Goal: Navigation & Orientation: Understand site structure

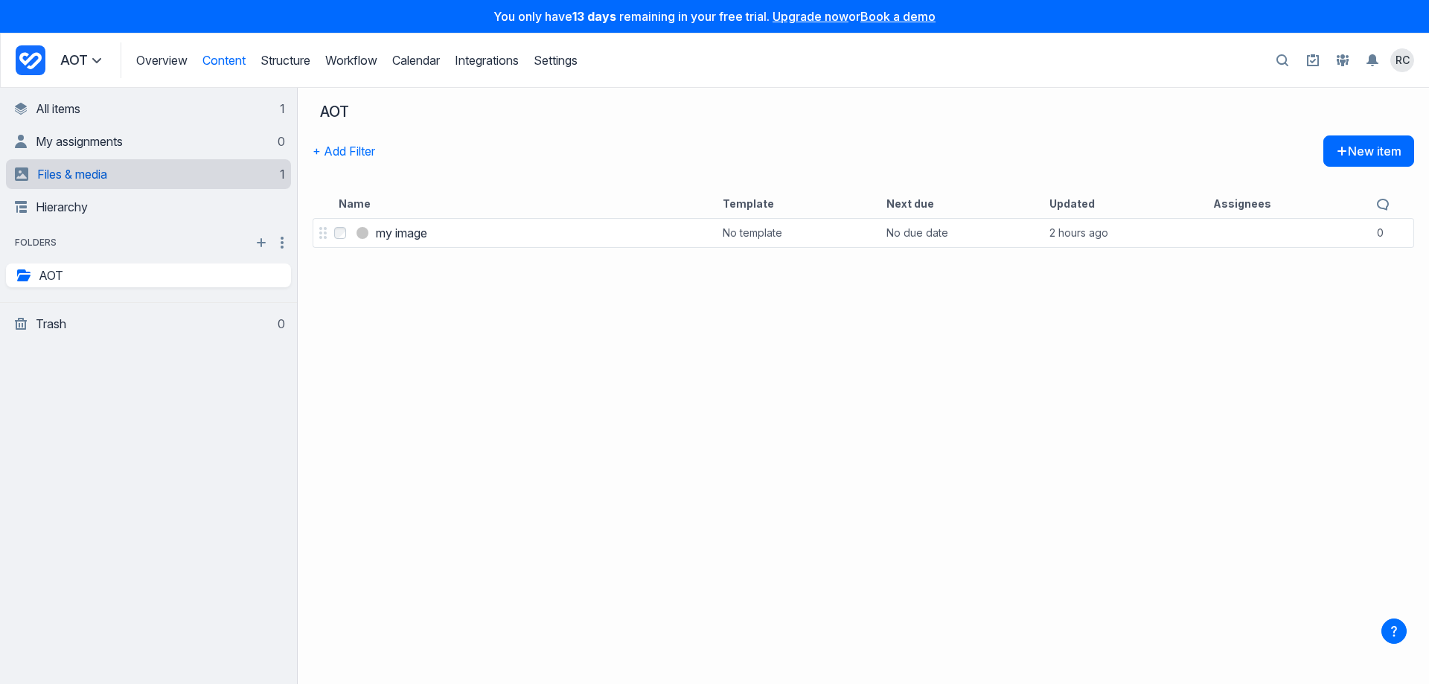
click at [71, 181] on span "Files & media" at bounding box center [72, 174] width 70 height 15
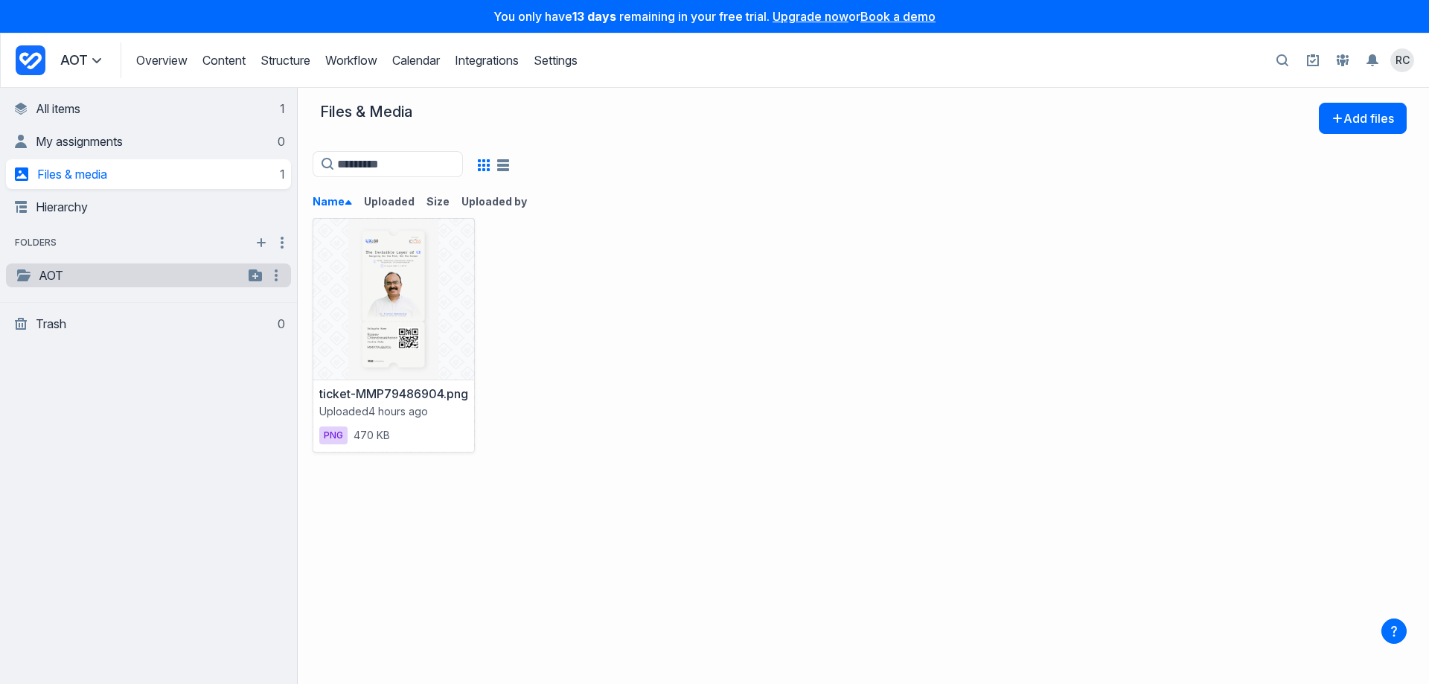
click at [48, 277] on link "AOT" at bounding box center [129, 275] width 228 height 18
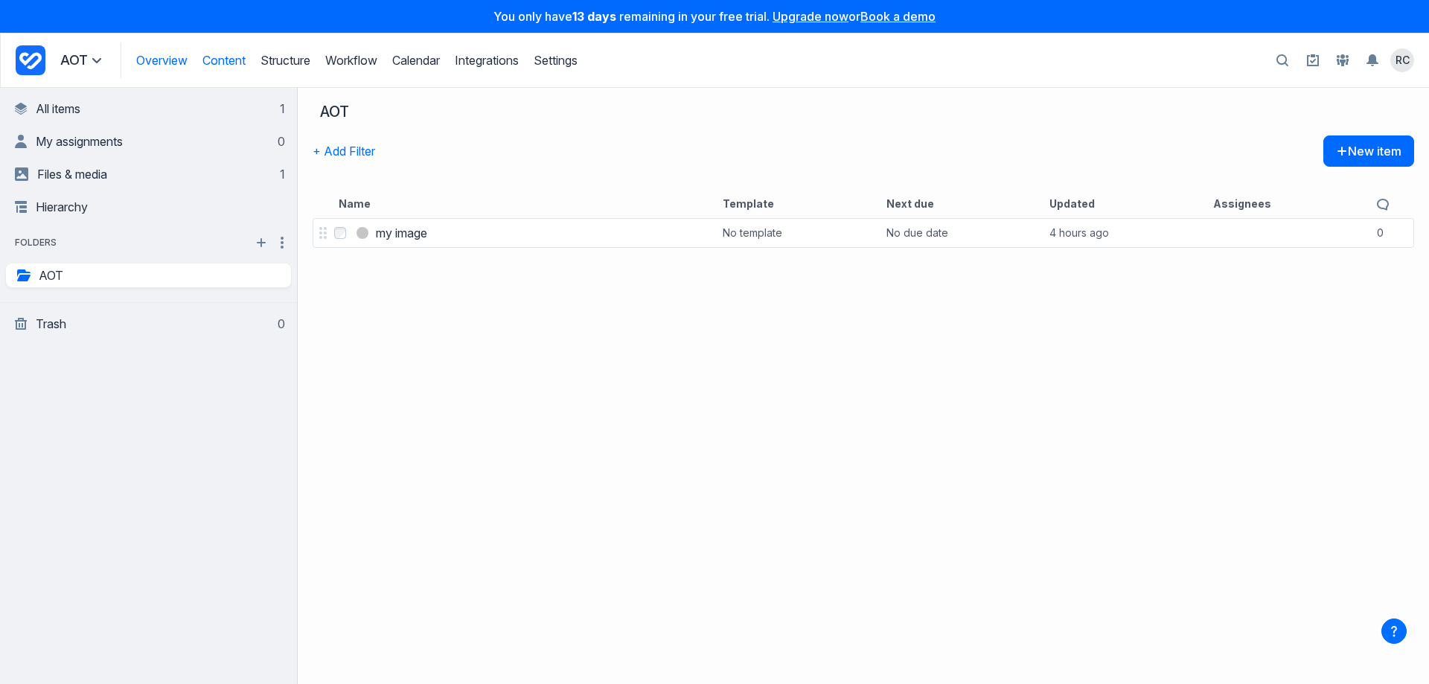
click at [167, 62] on link "Overview" at bounding box center [161, 60] width 51 height 15
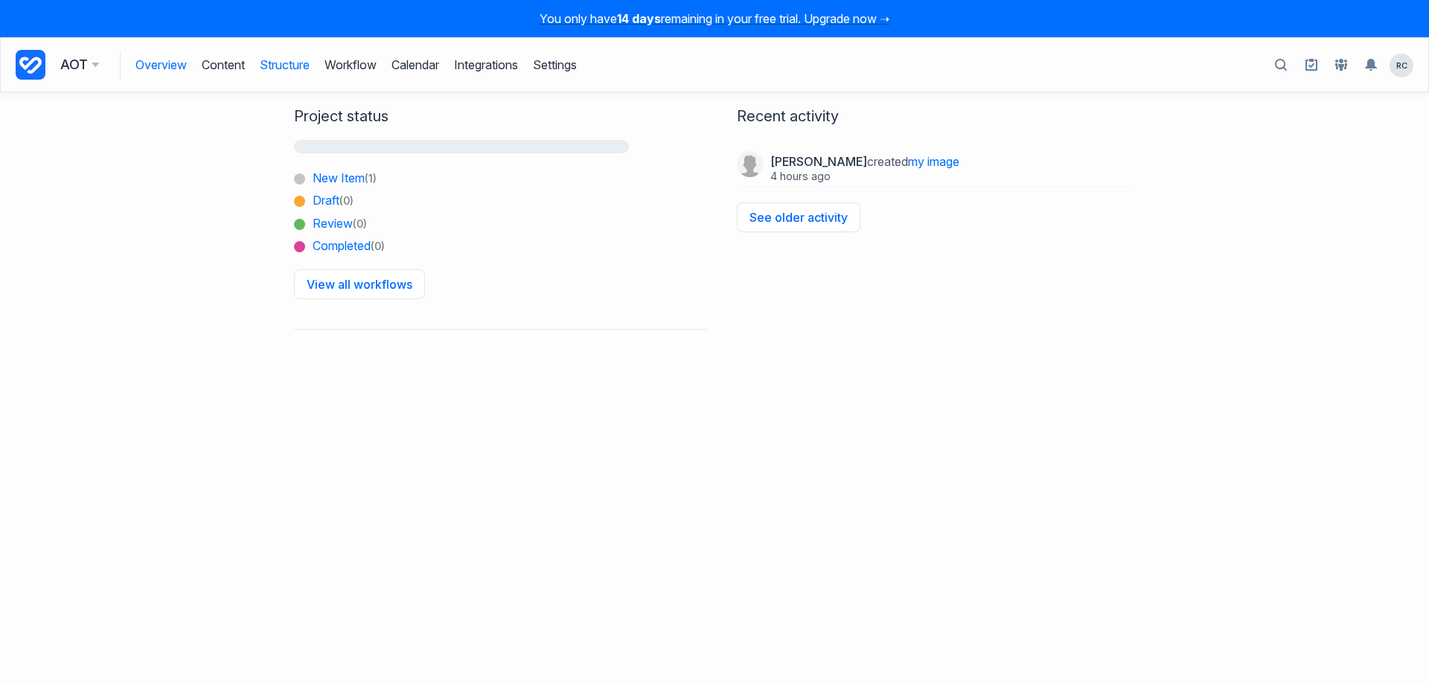
click at [296, 66] on link "Structure" at bounding box center [285, 65] width 50 height 28
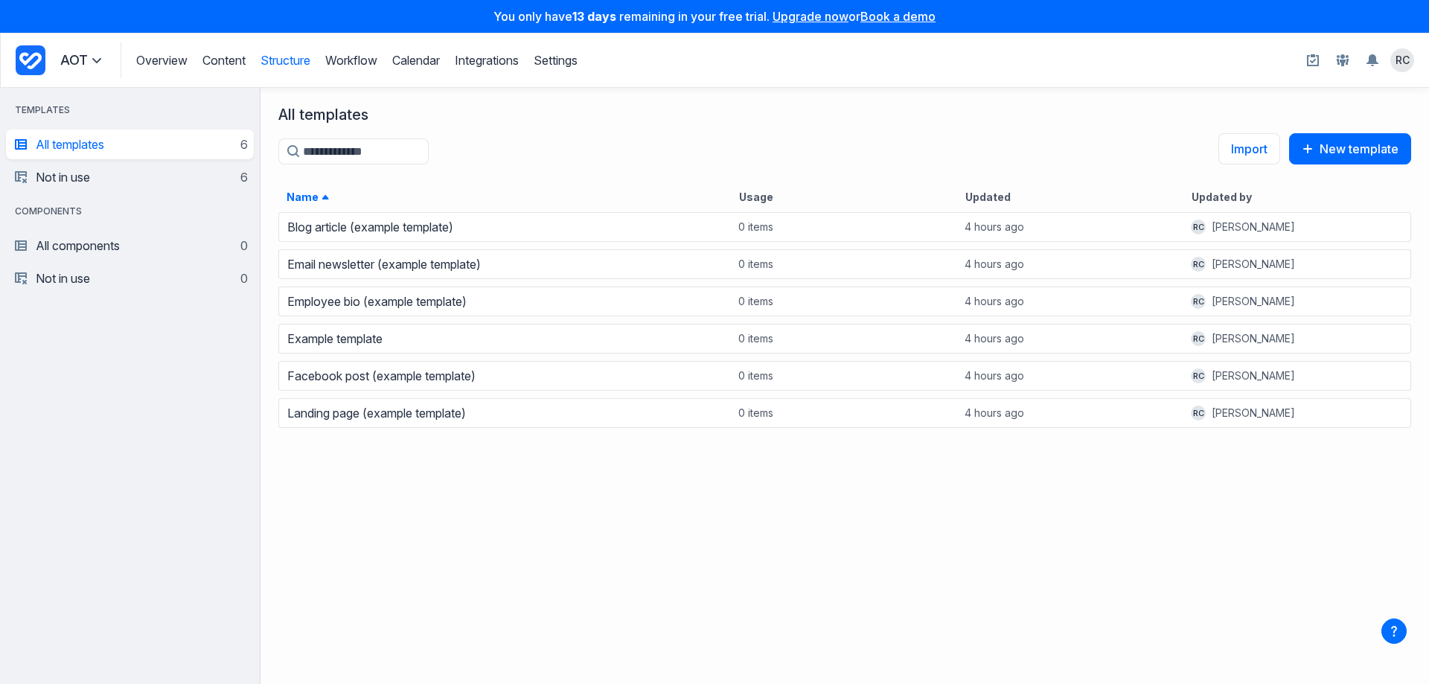
scroll to position [473, 1168]
click at [357, 63] on link "Workflow" at bounding box center [351, 60] width 52 height 15
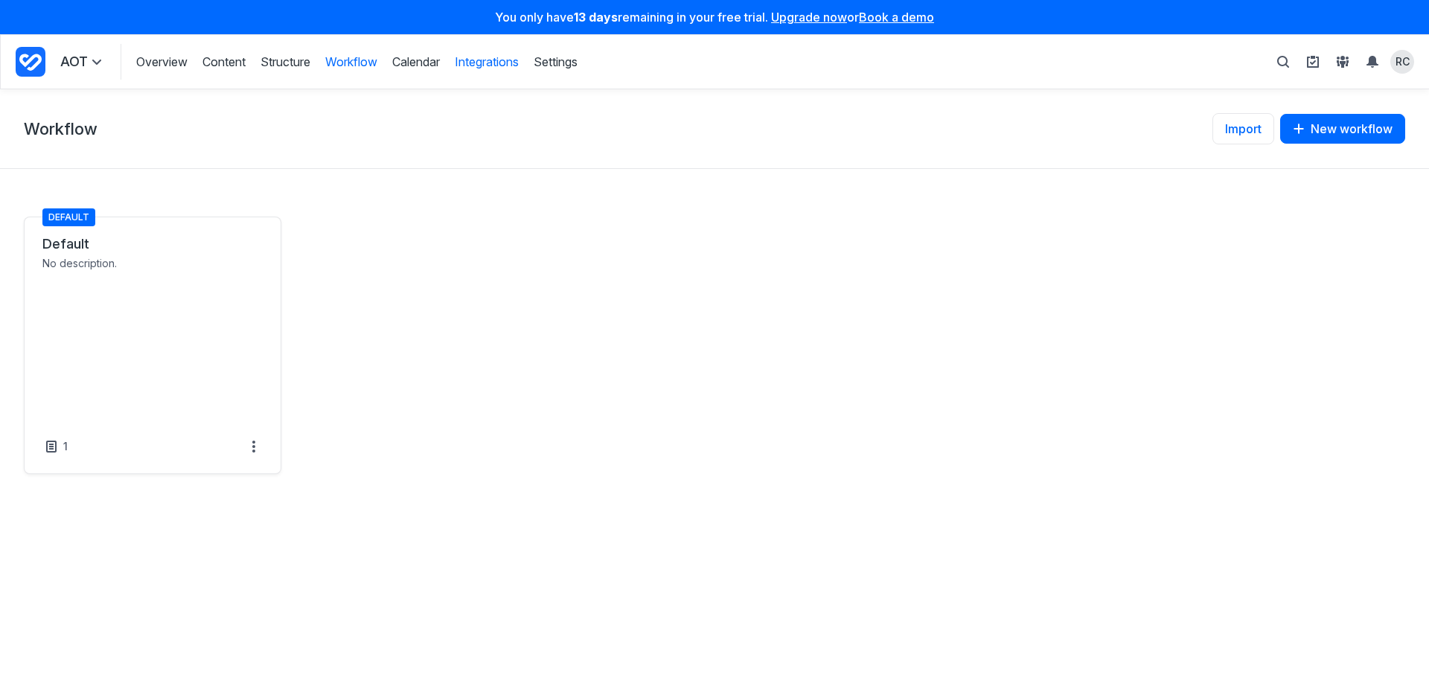
click at [484, 54] on link "Integrations" at bounding box center [487, 62] width 64 height 16
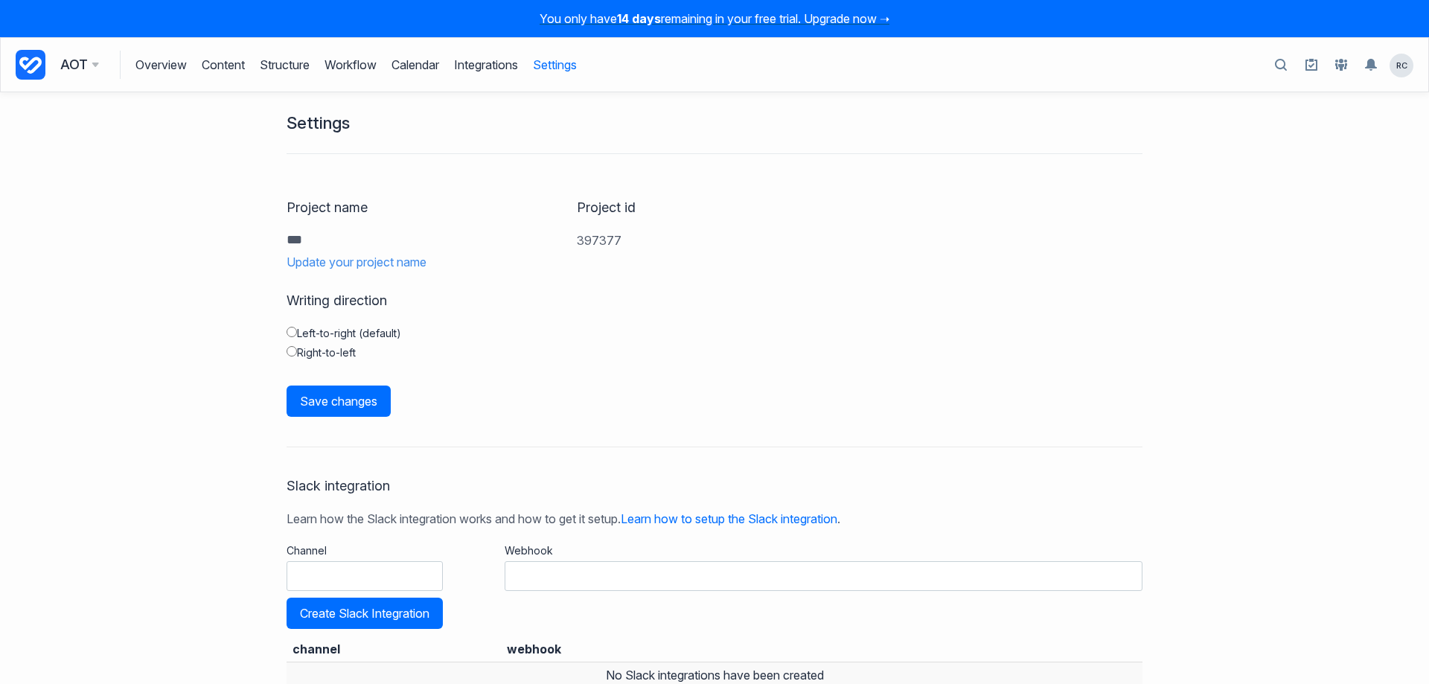
click at [97, 65] on icon at bounding box center [95, 65] width 7 height 4
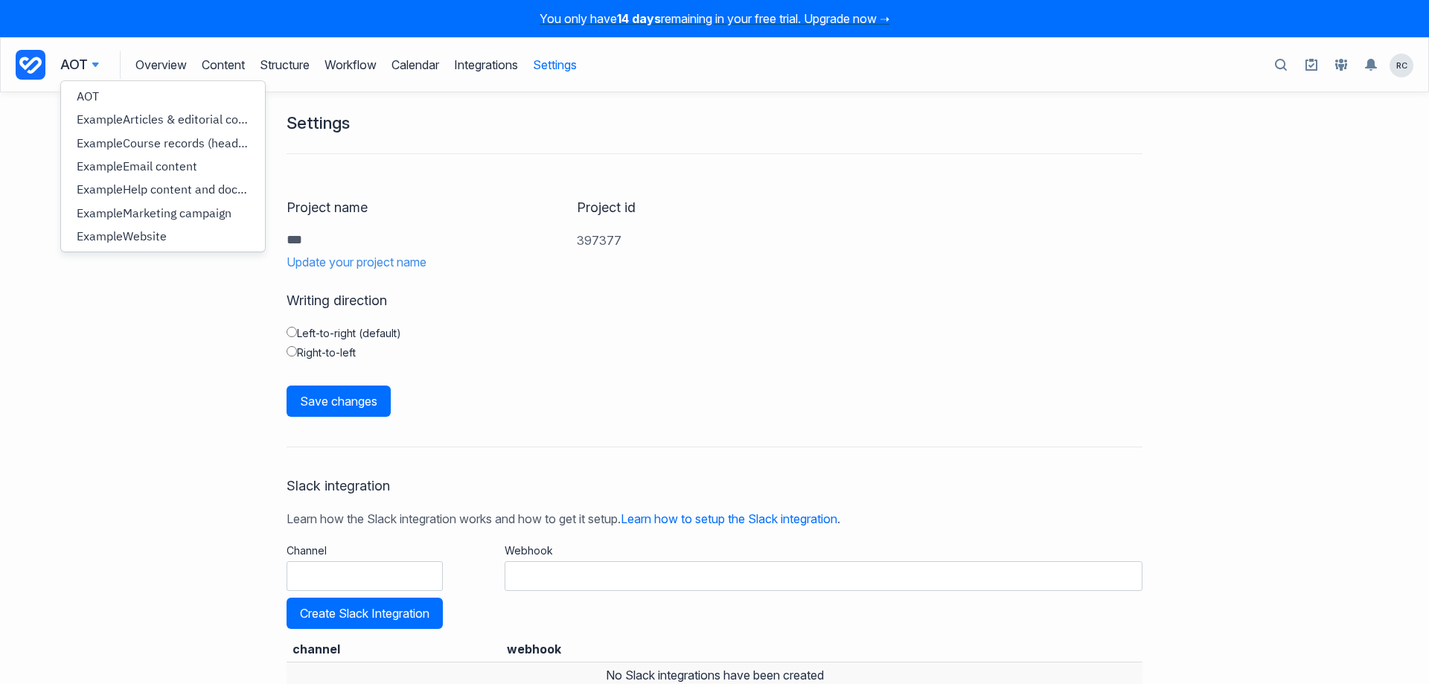
click at [1209, 239] on div "Settings Project name *** Update your project name Project id 397377 Writing di…" at bounding box center [714, 388] width 1429 height 592
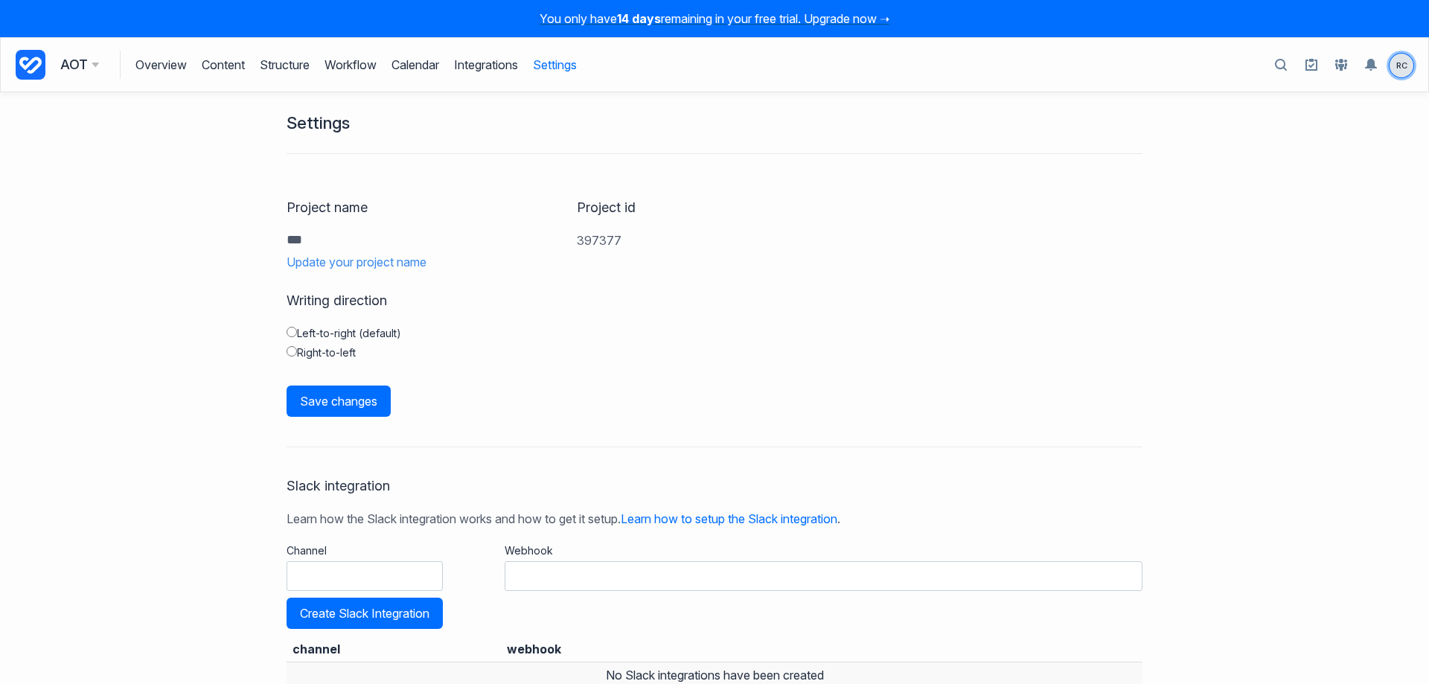
click at [1406, 65] on span "RC" at bounding box center [1401, 66] width 24 height 24
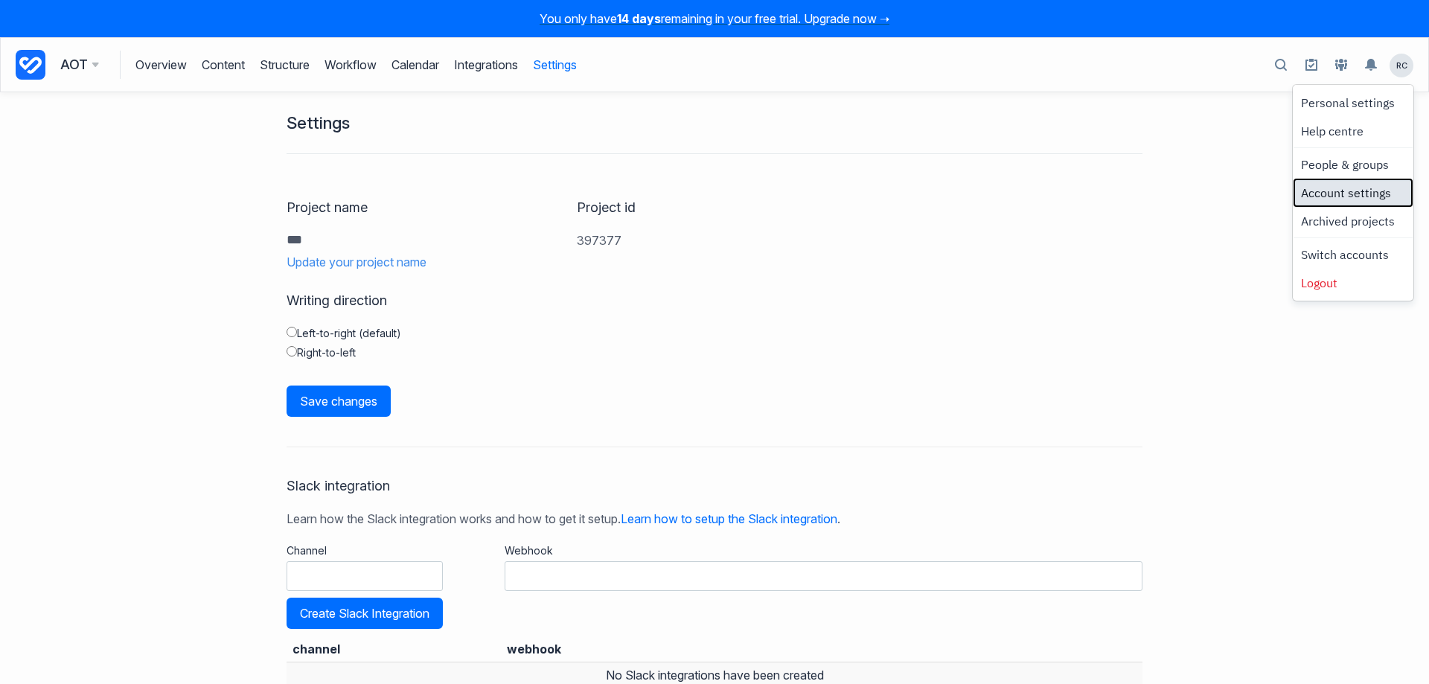
click at [1385, 194] on link "Account settings" at bounding box center [1353, 192] width 116 height 25
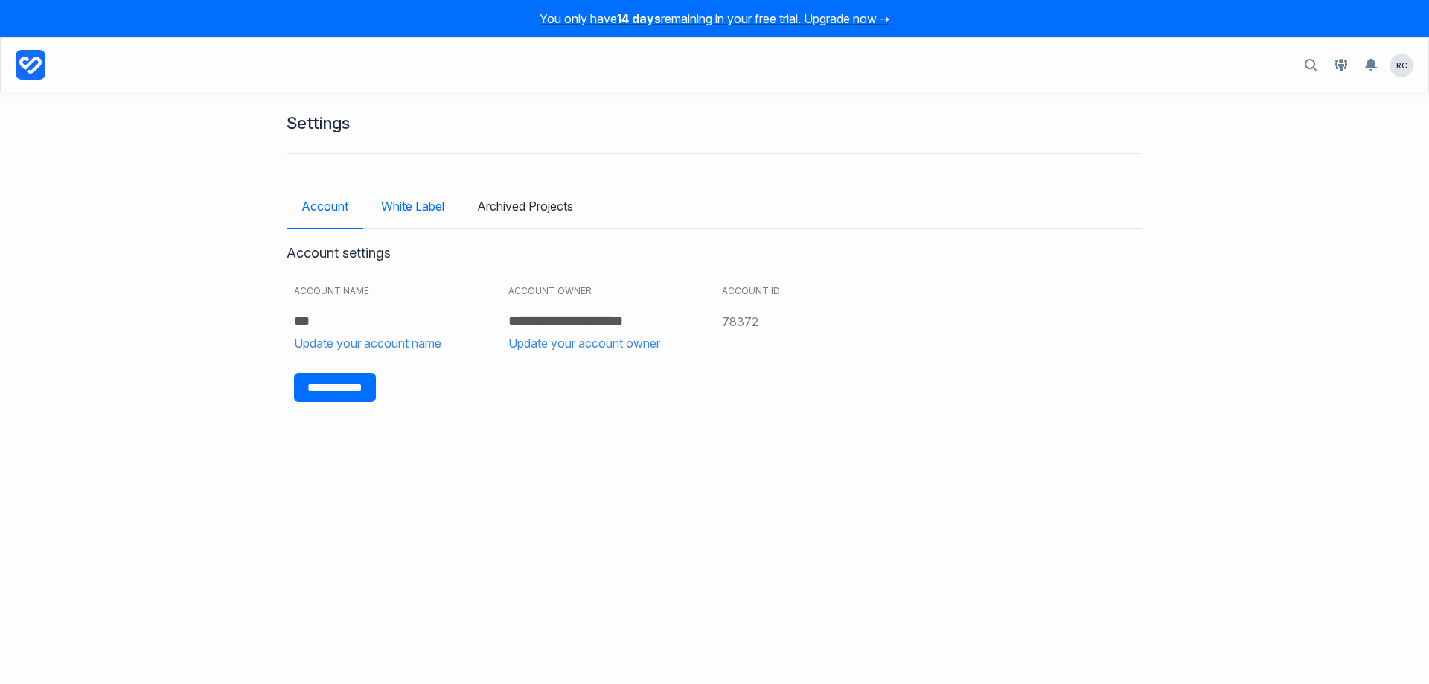
click at [422, 199] on link "White Label" at bounding box center [412, 206] width 93 height 43
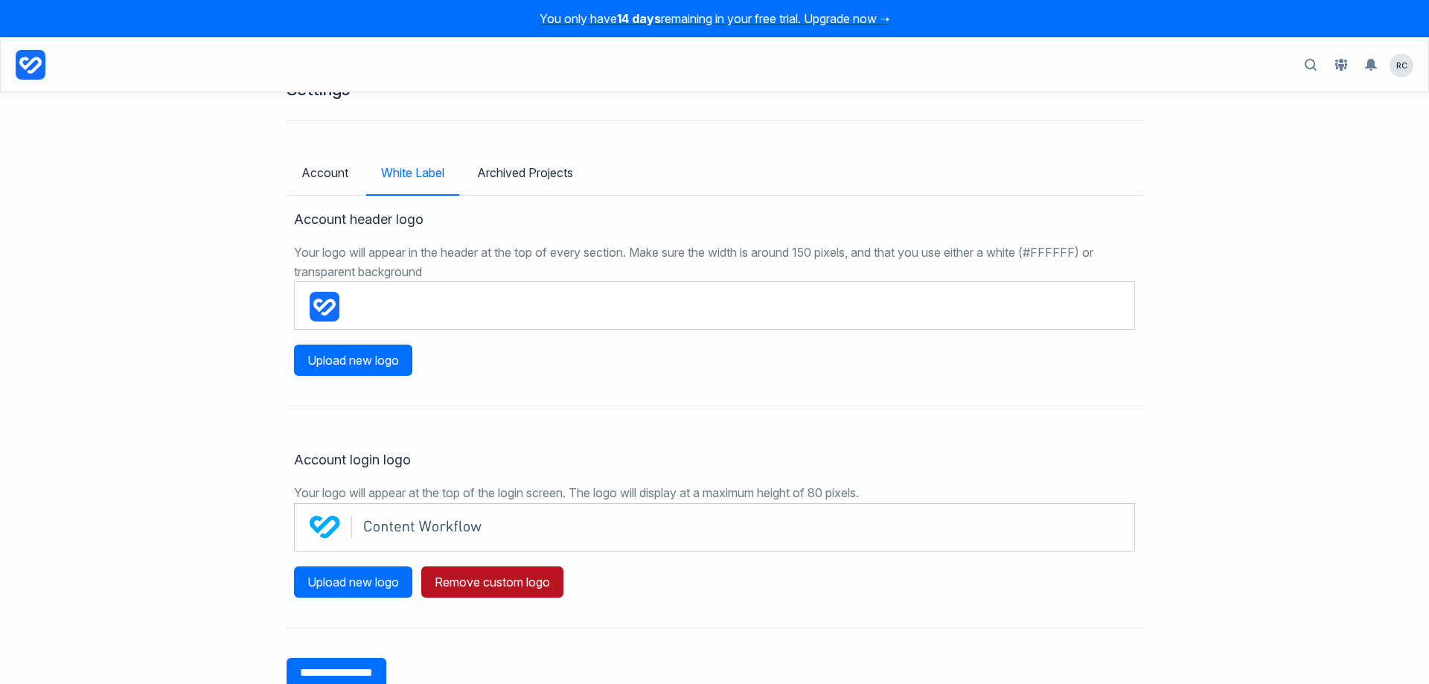
scroll to position [63, 0]
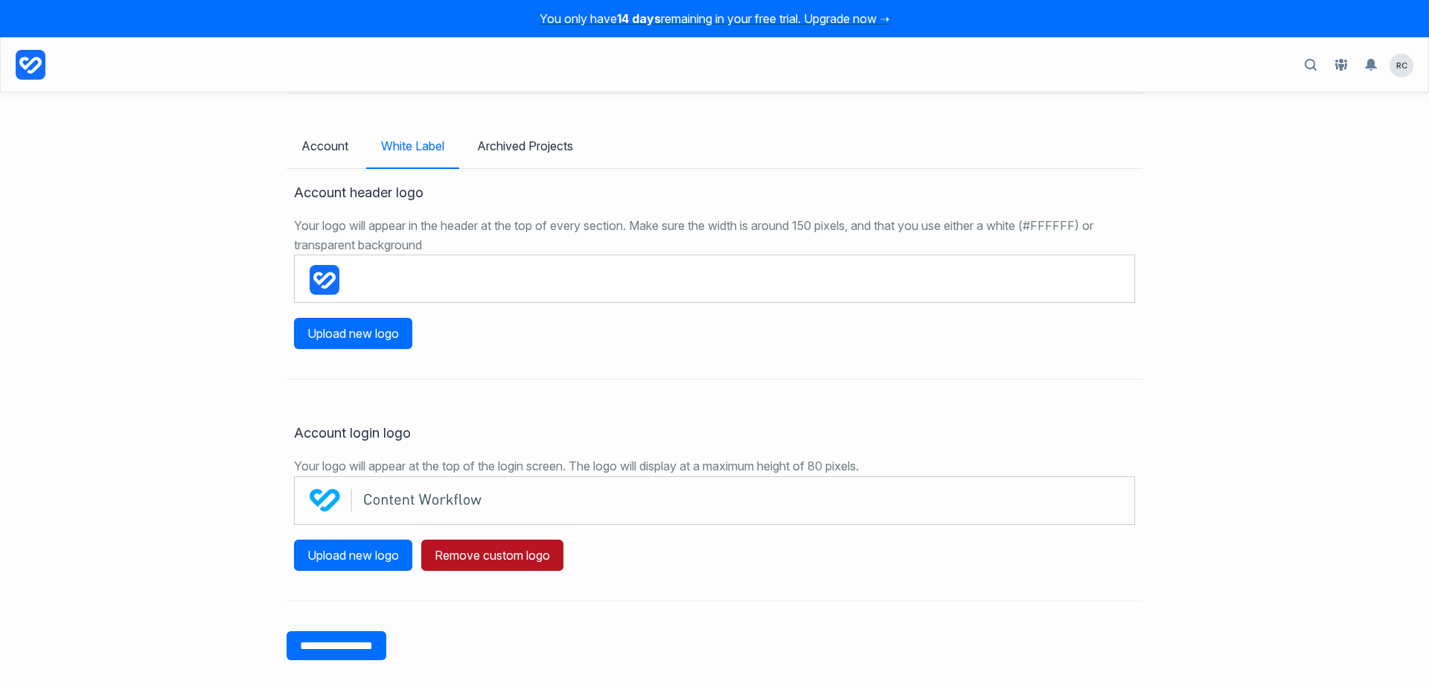
click at [33, 64] on icon at bounding box center [31, 65] width 30 height 30
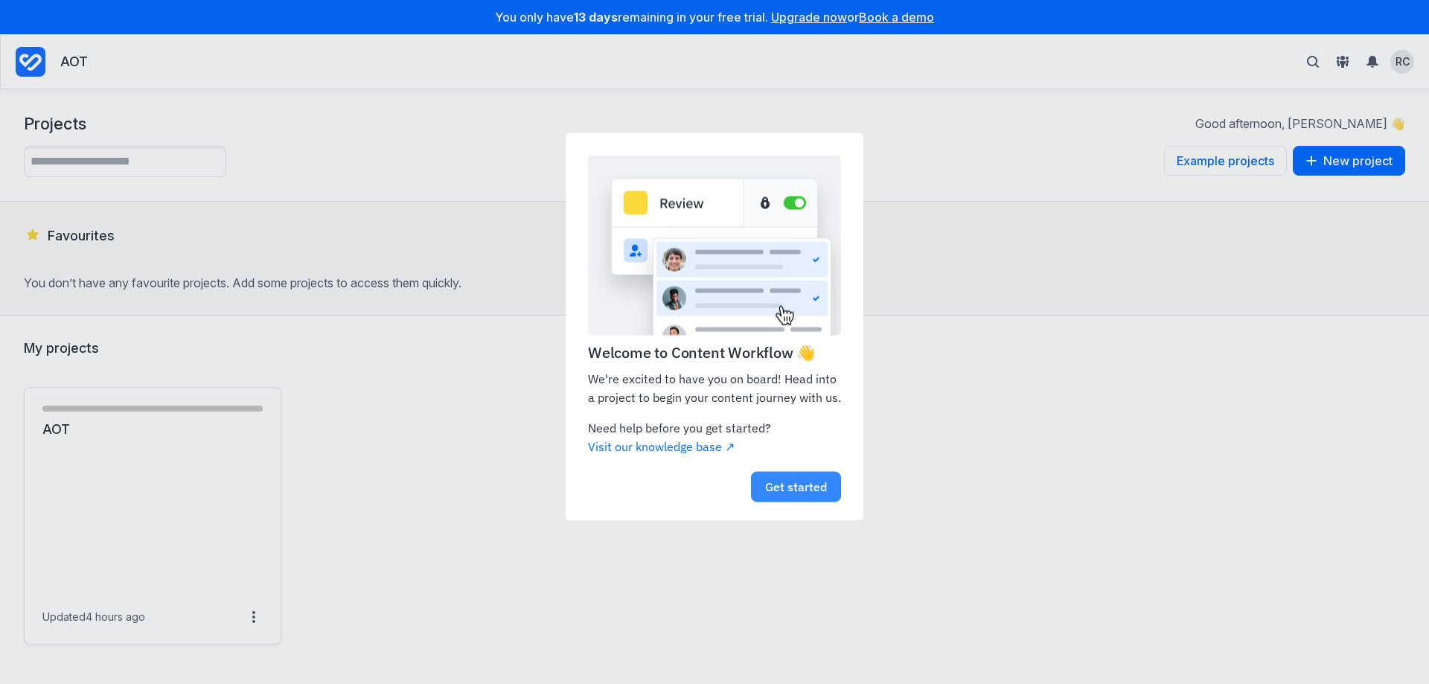
click at [798, 484] on link "Get started" at bounding box center [796, 486] width 90 height 31
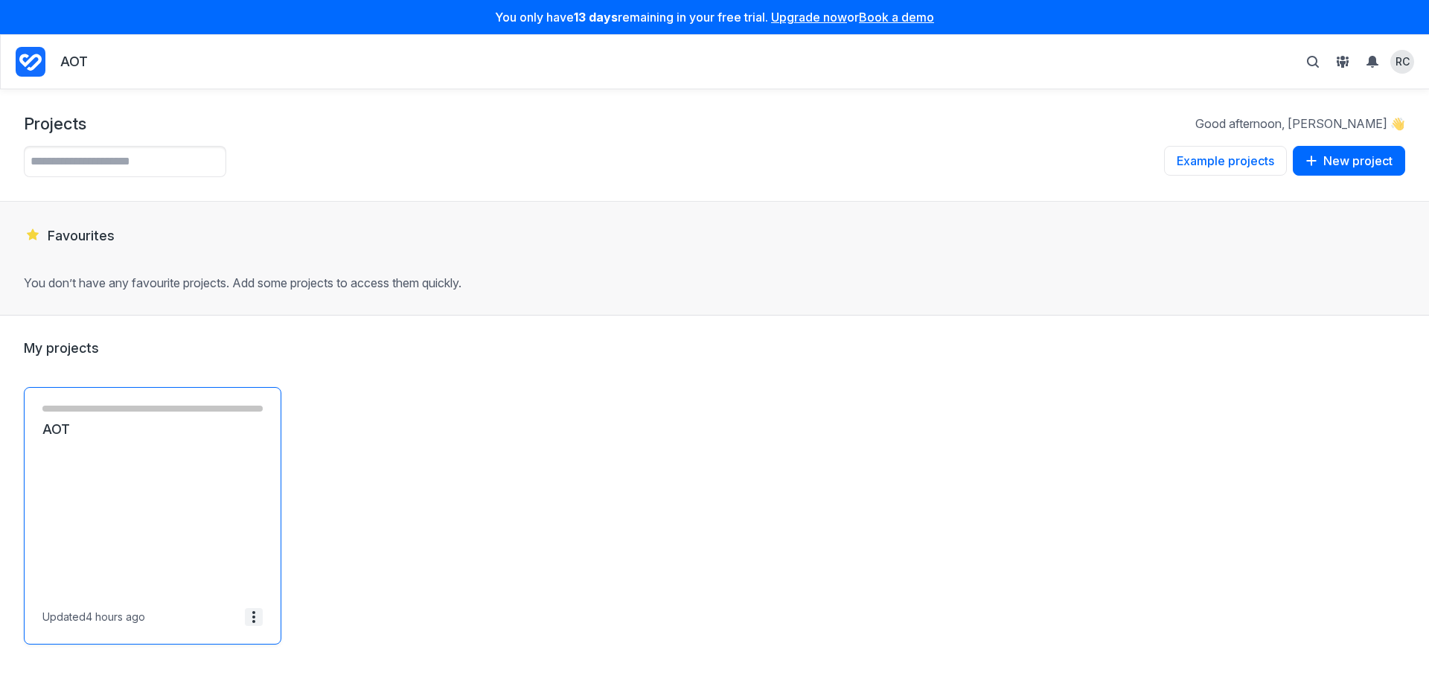
click at [261, 617] on span at bounding box center [254, 617] width 18 height 18
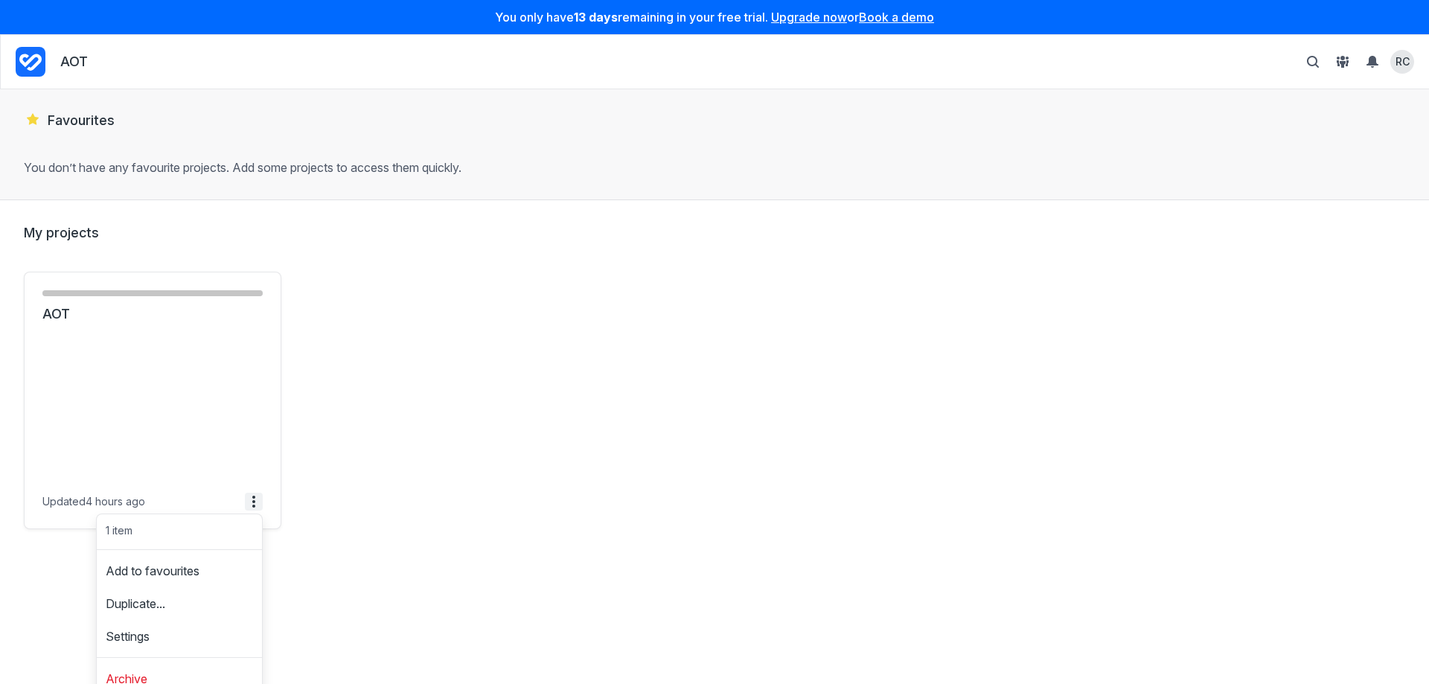
scroll to position [128, 0]
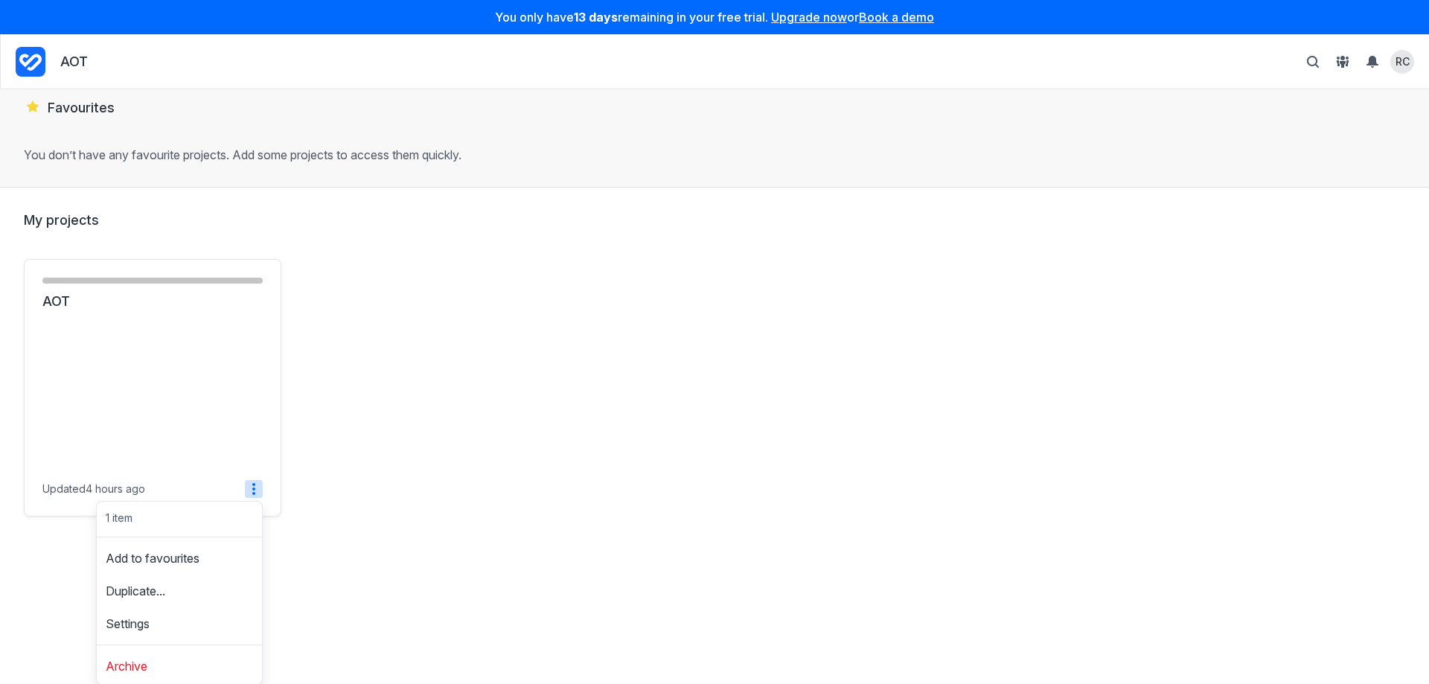
click at [481, 478] on div "New Item - 1 items ( 100% ) AOT Updated 4 hours ago 1 item Add to favourites Du…" at bounding box center [714, 387] width 1381 height 257
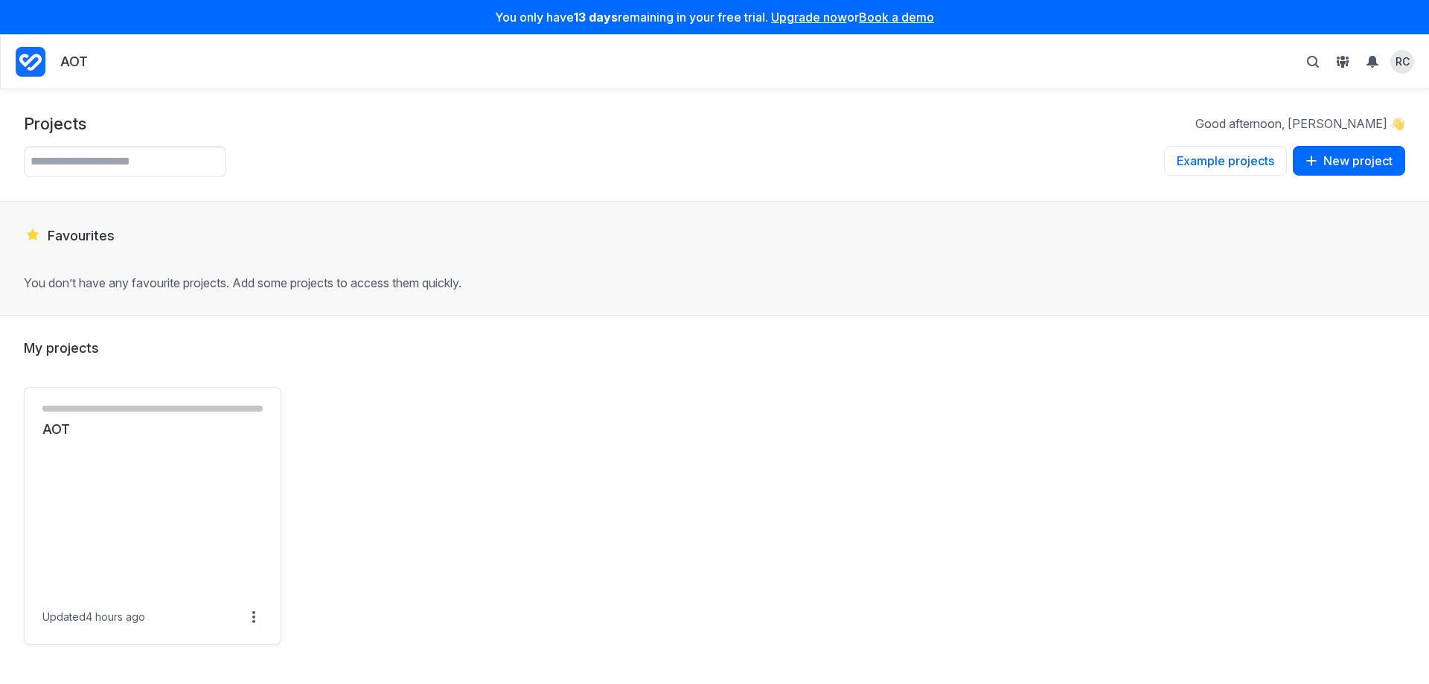
scroll to position [31, 0]
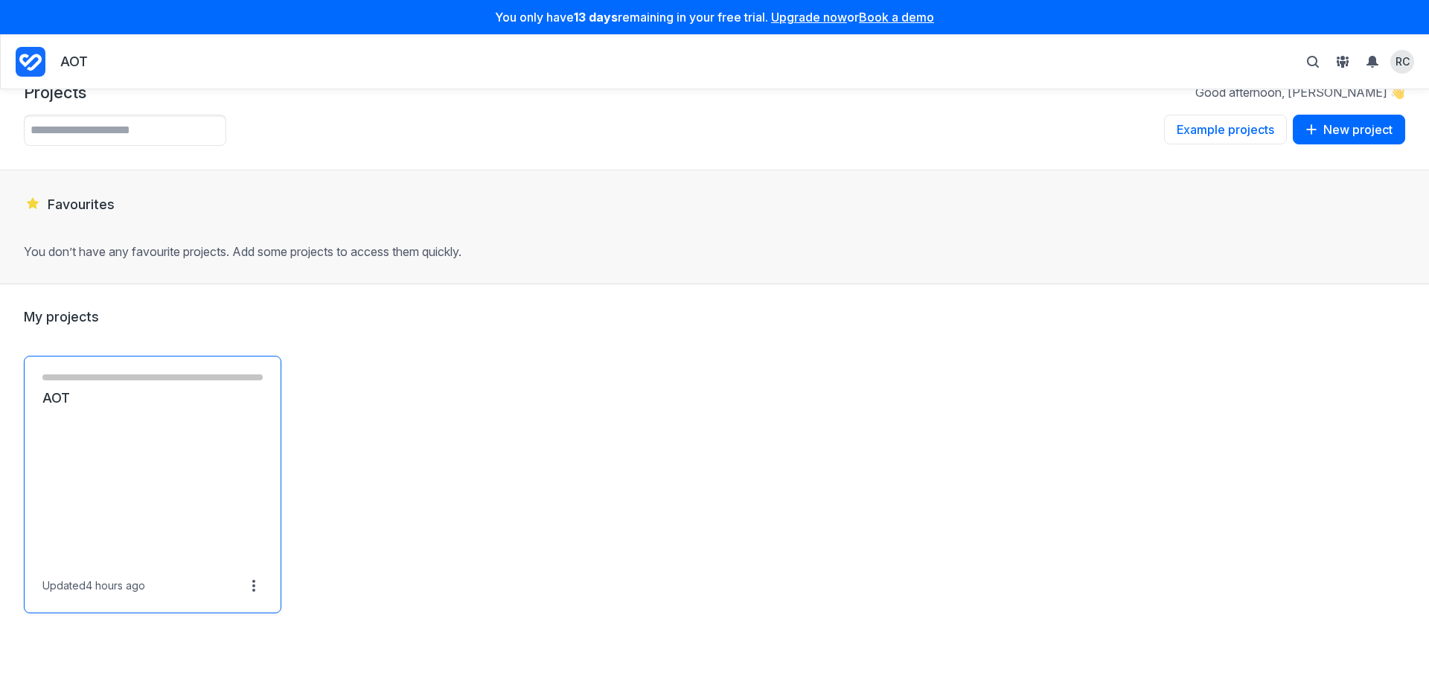
click at [126, 407] on link "AOT" at bounding box center [152, 398] width 220 height 18
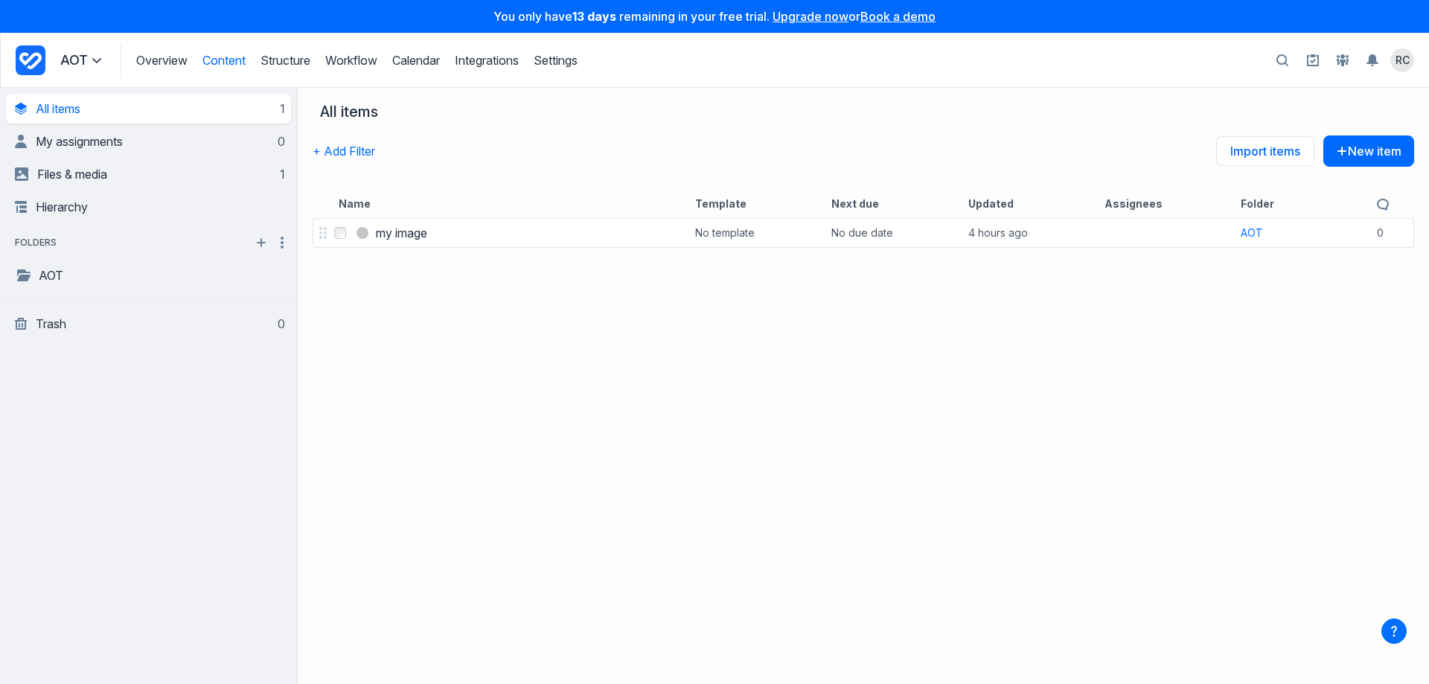
click at [1400, 636] on icon "button" at bounding box center [1394, 631] width 24 height 24
click at [803, 409] on div "Select my image my image No template No due date 4 hours ago AOT 0 comments" at bounding box center [863, 449] width 1131 height 469
click at [48, 64] on div "Overview Structure Workflow Calendar Integrations Settings AOT Favourites No fa…" at bounding box center [297, 60] width 562 height 36
click at [97, 66] on span at bounding box center [97, 60] width 18 height 18
click at [984, 350] on div "Select my image my image No template No due date 4 hours ago AOT 0 comments" at bounding box center [863, 449] width 1131 height 469
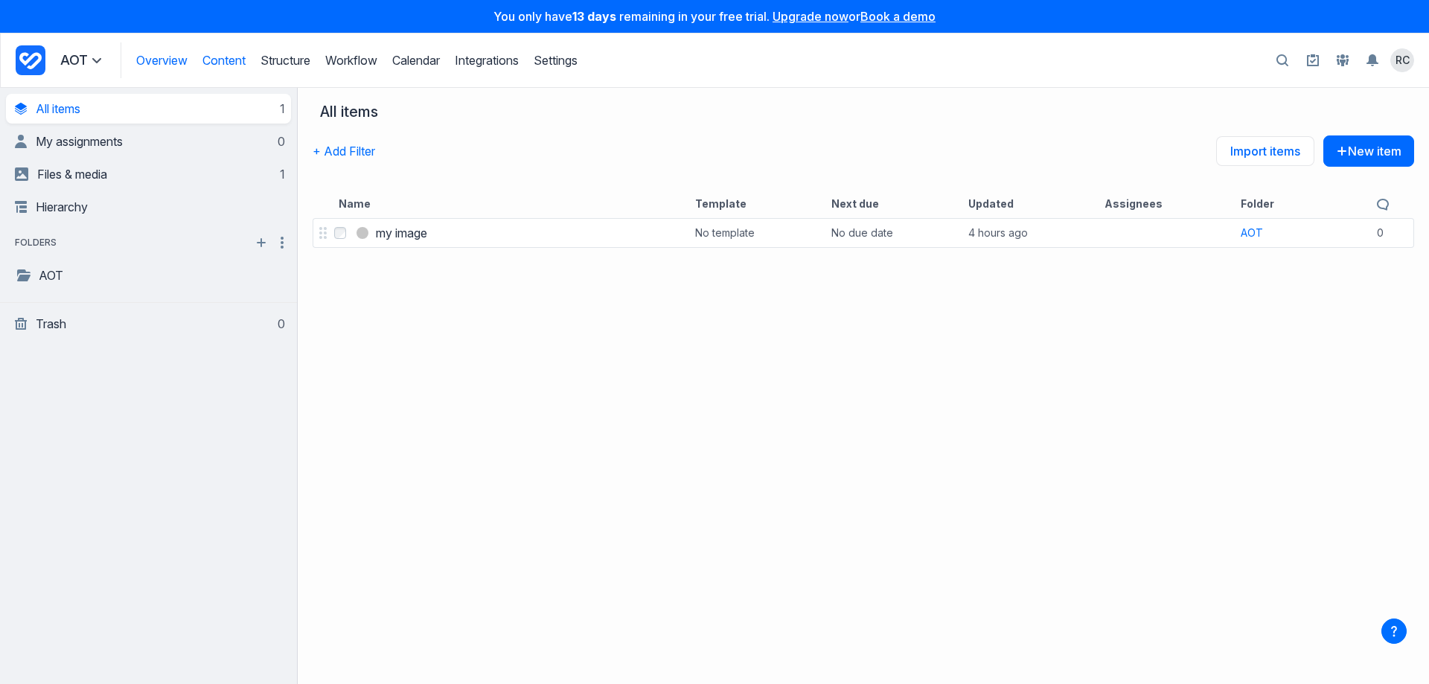
click at [172, 60] on link "Overview" at bounding box center [161, 60] width 51 height 15
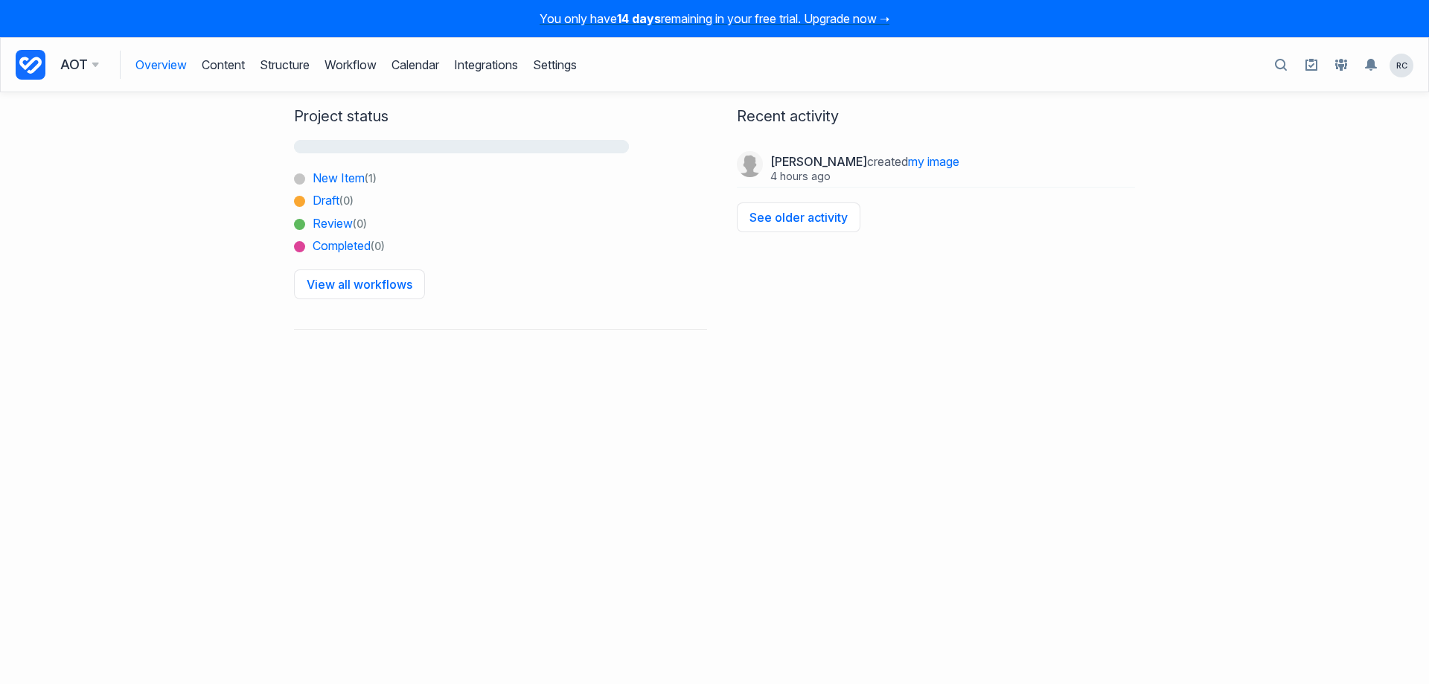
click at [63, 64] on h3 "AOT" at bounding box center [79, 64] width 39 height 21
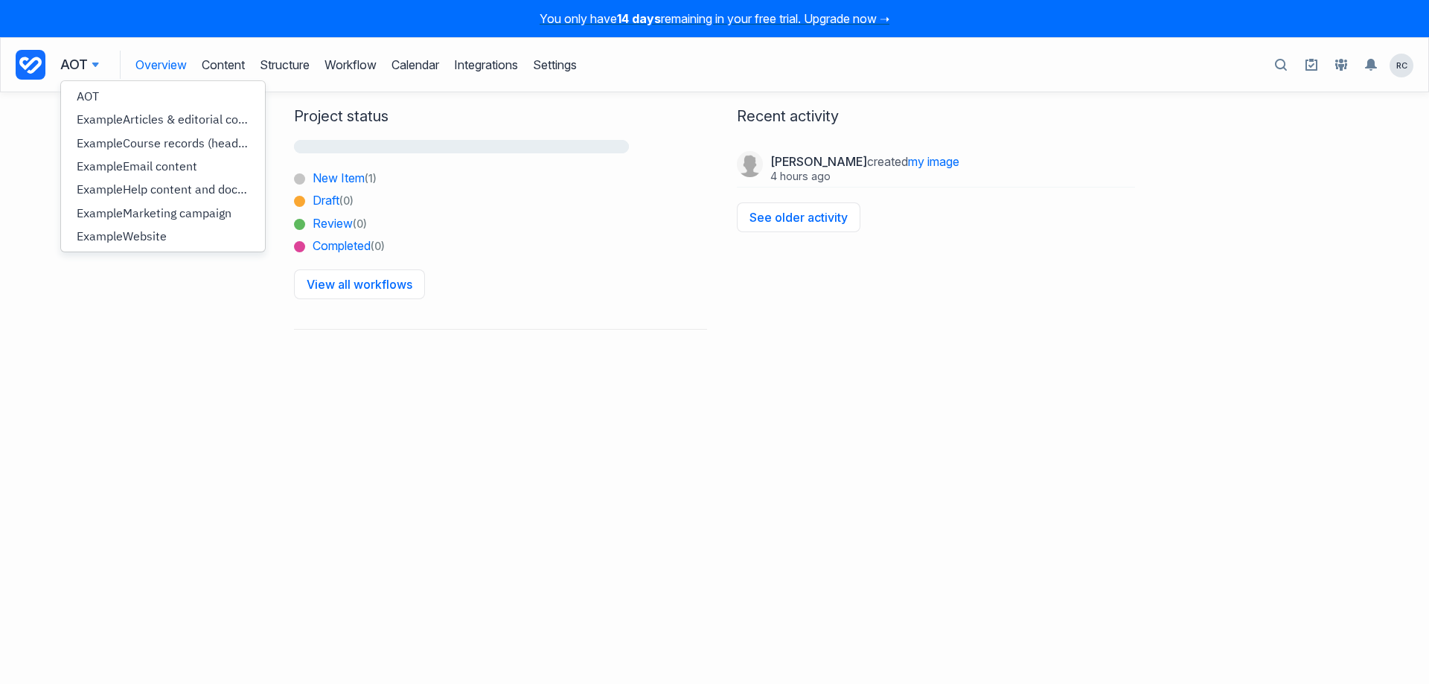
click at [32, 66] on icon at bounding box center [31, 65] width 30 height 30
